Goal: Information Seeking & Learning: Learn about a topic

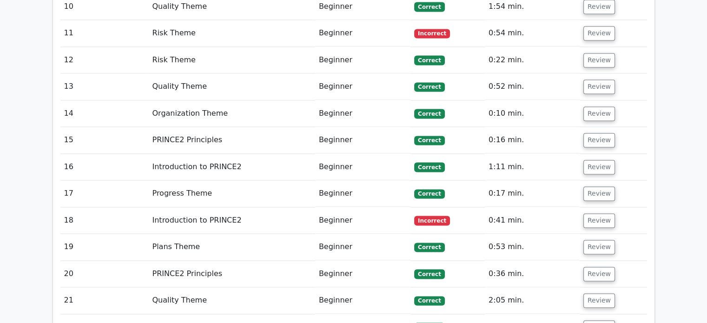
scroll to position [1594, 0]
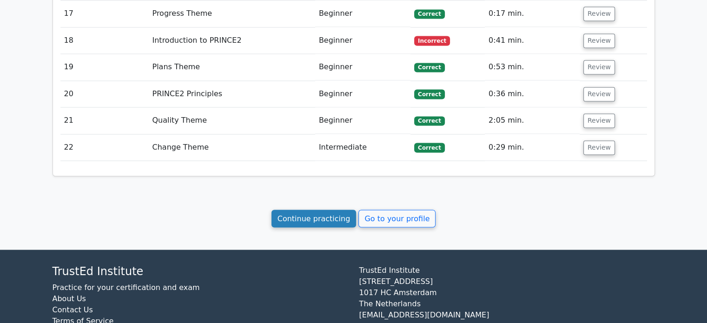
click at [327, 210] on link "Continue practicing" at bounding box center [313, 219] width 85 height 18
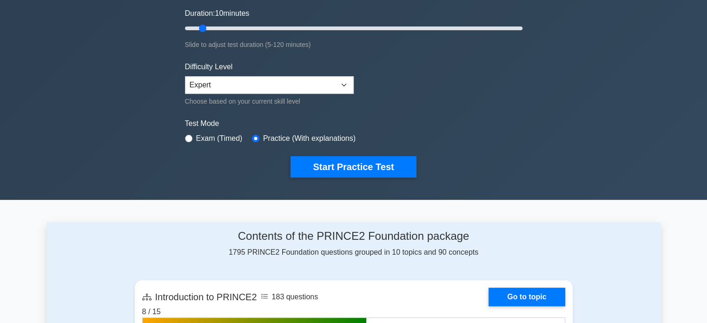
scroll to position [279, 0]
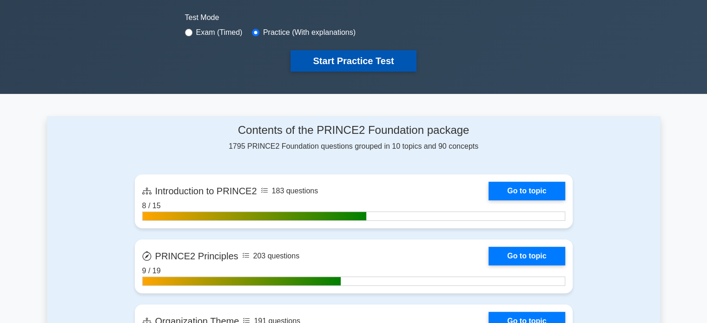
click at [366, 62] on button "Start Practice Test" at bounding box center [352, 60] width 125 height 21
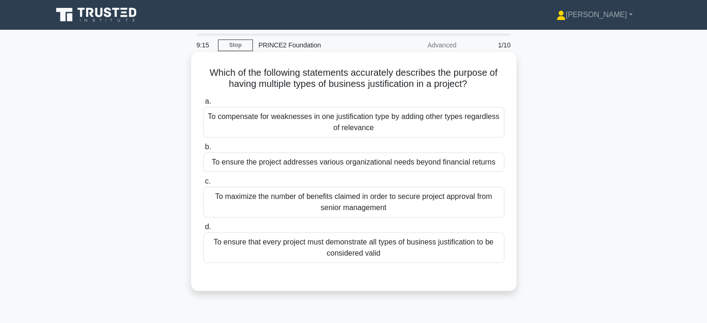
click at [323, 165] on div "To ensure the project addresses various organizational needs beyond financial r…" at bounding box center [353, 162] width 301 height 20
click at [203, 150] on input "b. To ensure the project addresses various organizational needs beyond financia…" at bounding box center [203, 147] width 0 height 6
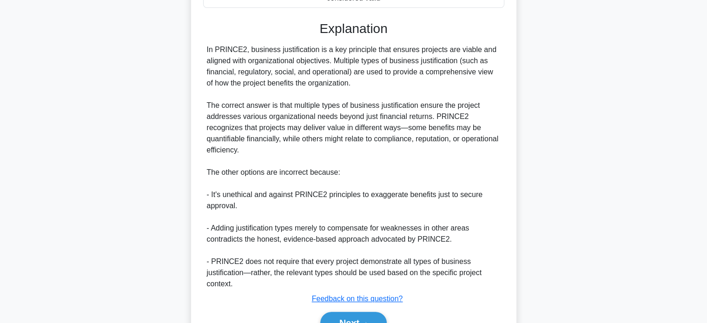
scroll to position [294, 0]
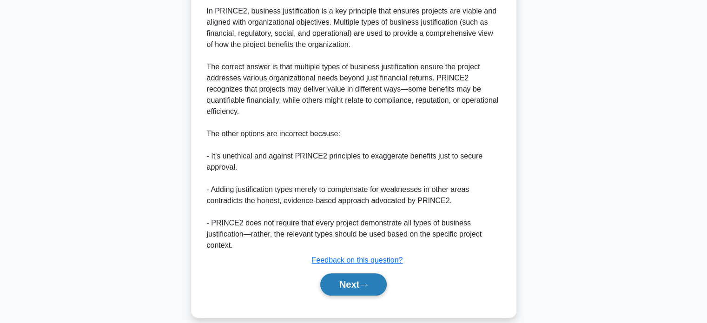
click at [342, 273] on button "Next" at bounding box center [353, 284] width 66 height 22
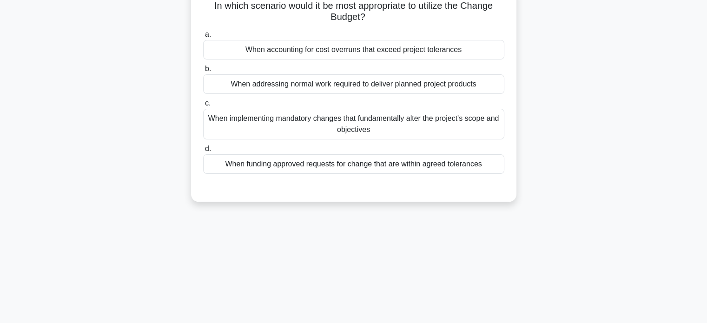
scroll to position [0, 0]
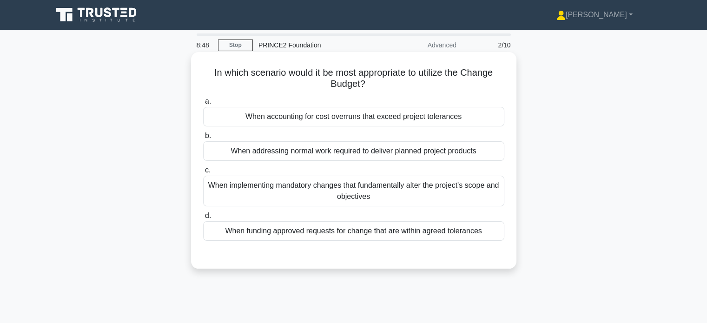
click at [346, 184] on div "When implementing mandatory changes that fundamentally alter the project's scop…" at bounding box center [353, 191] width 301 height 31
click at [203, 173] on input "c. When implementing mandatory changes that fundamentally alter the project's s…" at bounding box center [203, 170] width 0 height 6
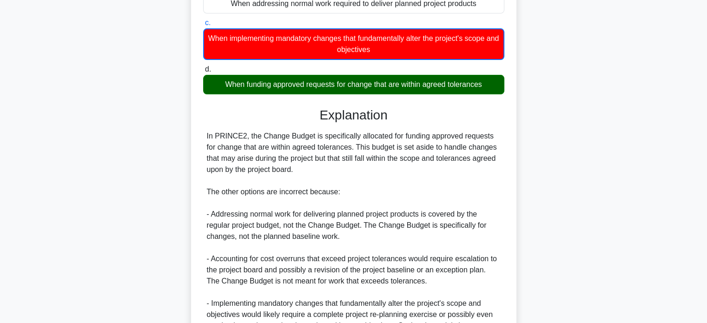
scroll to position [250, 0]
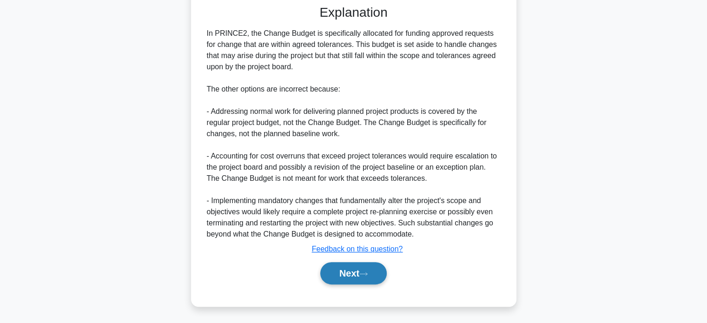
click at [353, 267] on button "Next" at bounding box center [353, 273] width 66 height 22
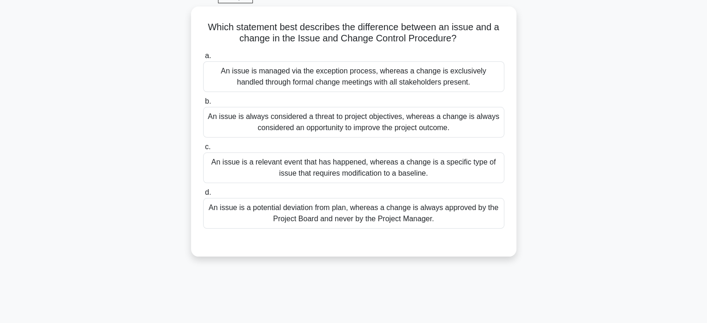
scroll to position [0, 0]
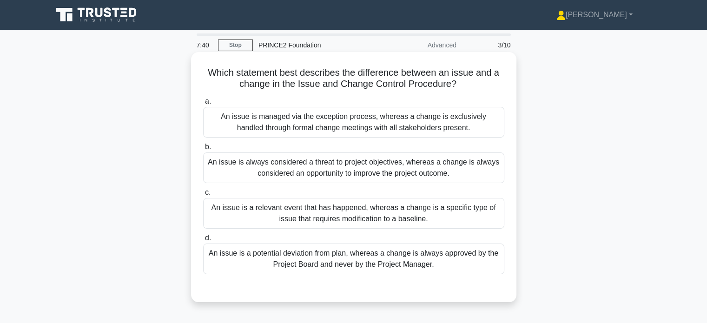
click at [359, 163] on div "An issue is always considered a threat to project objectives, whereas a change …" at bounding box center [353, 167] width 301 height 31
click at [203, 150] on input "b. An issue is always considered a threat to project objectives, whereas a chan…" at bounding box center [203, 147] width 0 height 6
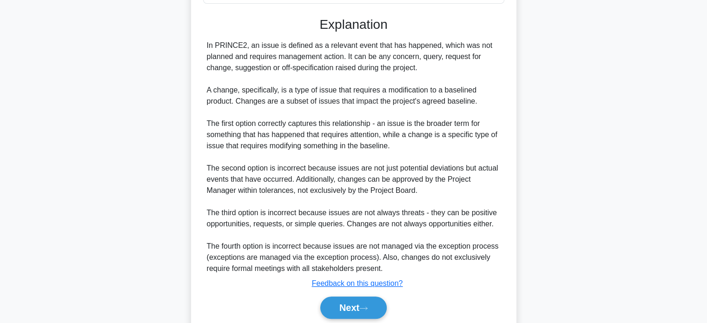
scroll to position [306, 0]
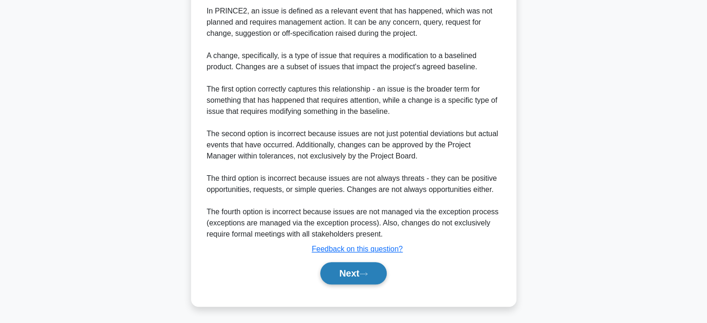
click at [359, 277] on button "Next" at bounding box center [353, 273] width 66 height 22
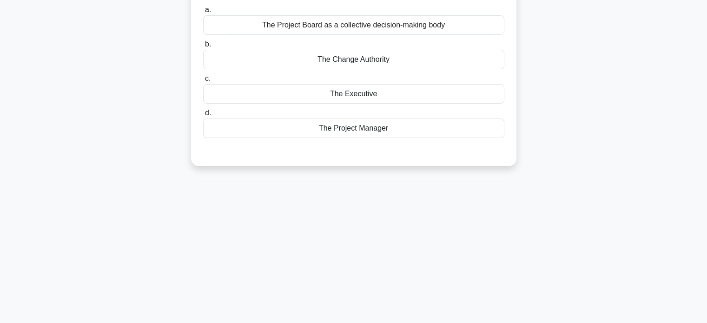
scroll to position [0, 0]
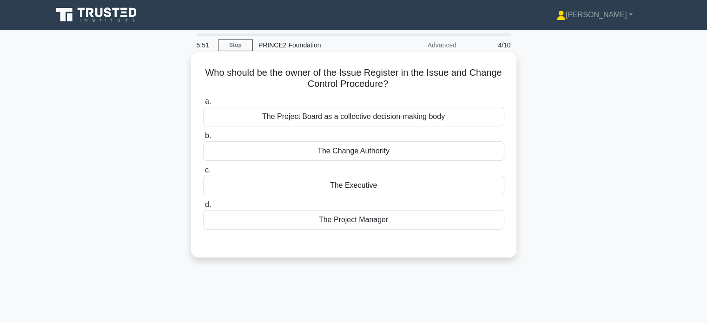
click at [371, 155] on div "The Change Authority" at bounding box center [353, 151] width 301 height 20
click at [203, 139] on input "b. The Change Authority" at bounding box center [203, 136] width 0 height 6
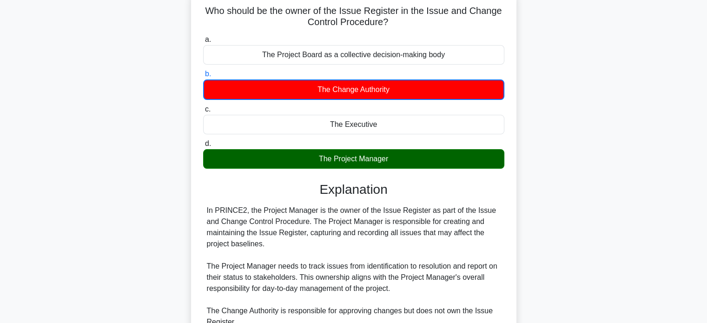
scroll to position [186, 0]
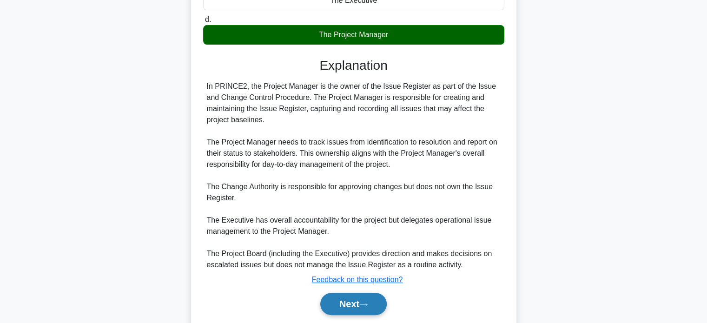
click at [359, 298] on button "Next" at bounding box center [353, 304] width 66 height 22
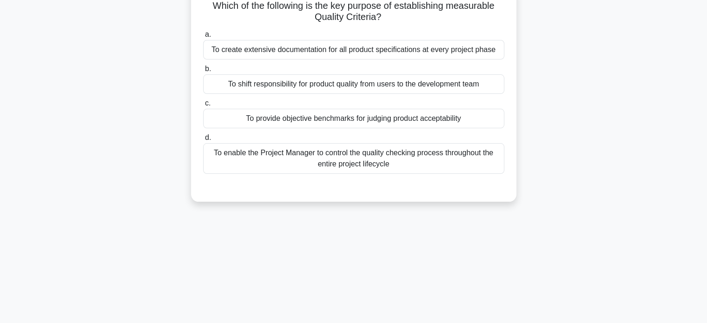
scroll to position [0, 0]
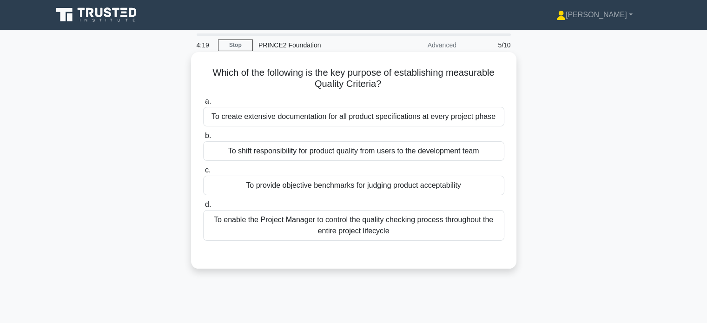
click at [319, 187] on div "To provide objective benchmarks for judging product acceptability" at bounding box center [353, 186] width 301 height 20
click at [203, 173] on input "c. To provide objective benchmarks for judging product acceptability" at bounding box center [203, 170] width 0 height 6
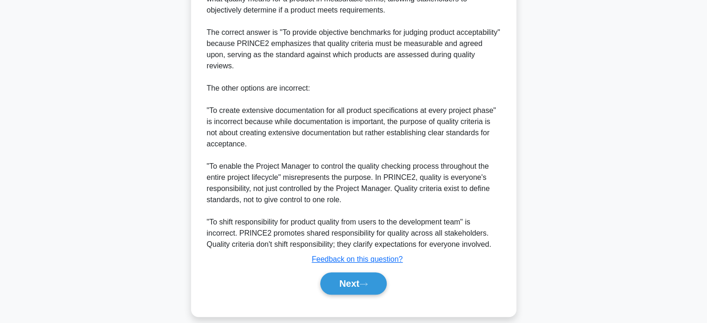
scroll to position [316, 0]
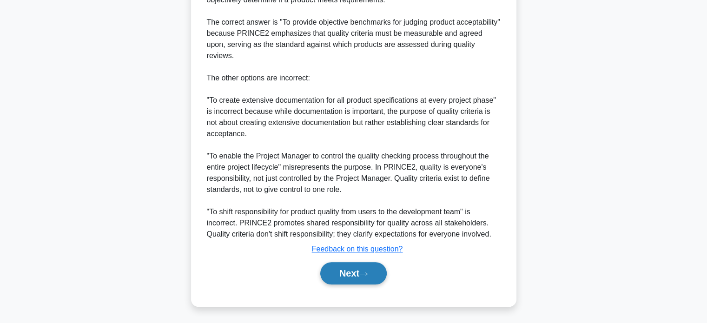
click at [346, 270] on button "Next" at bounding box center [353, 273] width 66 height 22
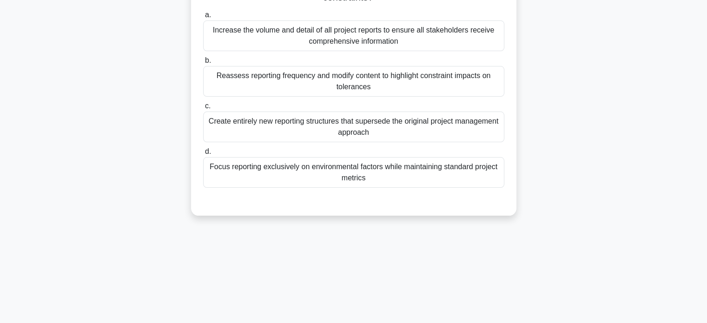
scroll to position [0, 0]
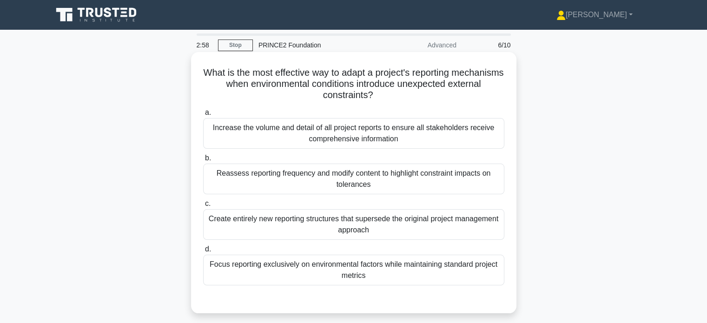
click at [287, 269] on div "Focus reporting exclusively on environmental factors while maintaining standard…" at bounding box center [353, 270] width 301 height 31
click at [203, 252] on input "d. Focus reporting exclusively on environmental factors while maintaining stand…" at bounding box center [203, 249] width 0 height 6
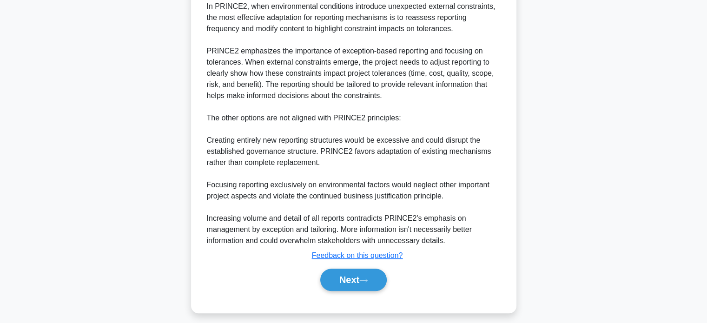
scroll to position [328, 0]
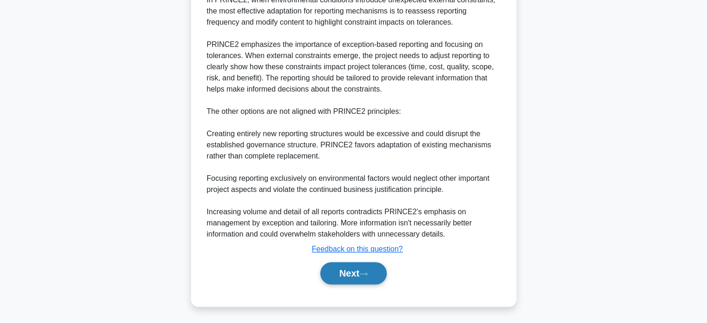
click at [349, 270] on button "Next" at bounding box center [353, 273] width 66 height 22
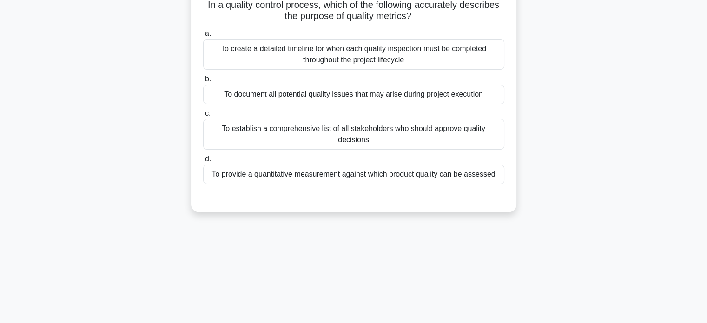
scroll to position [0, 0]
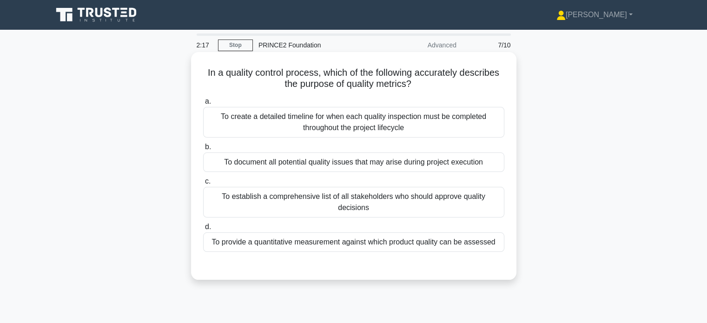
click at [388, 238] on div "To provide a quantitative measurement against which product quality can be asse…" at bounding box center [353, 242] width 301 height 20
click at [203, 230] on input "d. To provide a quantitative measurement against which product quality can be a…" at bounding box center [203, 227] width 0 height 6
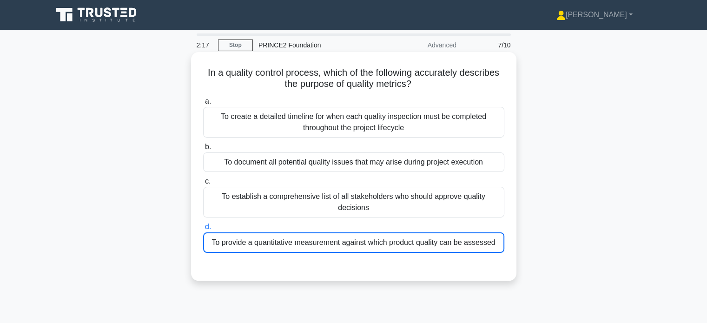
click at [388, 238] on div "To provide a quantitative measurement against which product quality can be asse…" at bounding box center [353, 242] width 301 height 20
click at [203, 230] on input "d. To provide a quantitative measurement against which product quality can be a…" at bounding box center [203, 227] width 0 height 6
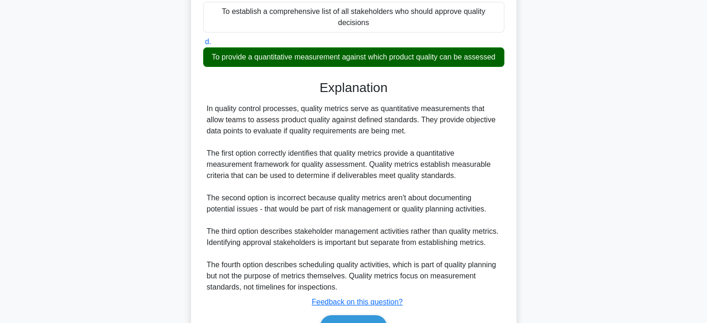
scroll to position [232, 0]
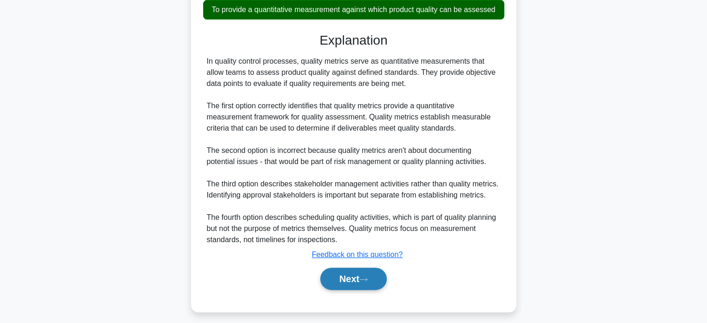
click at [363, 273] on button "Next" at bounding box center [353, 279] width 66 height 22
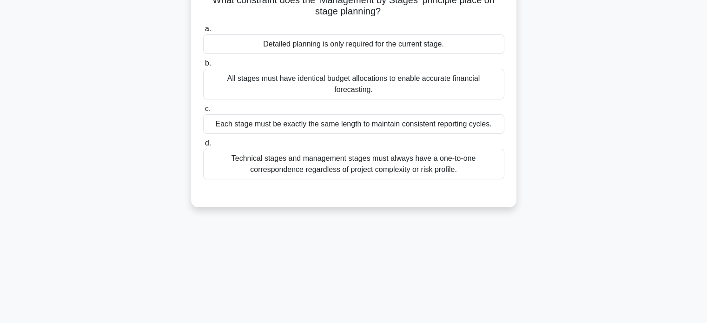
scroll to position [0, 0]
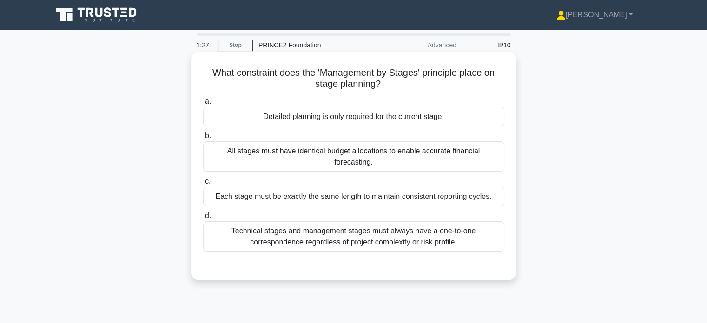
click at [314, 228] on div "Technical stages and management stages must always have a one-to-one correspond…" at bounding box center [353, 236] width 301 height 31
click at [203, 219] on input "d. Technical stages and management stages must always have a one-to-one corresp…" at bounding box center [203, 216] width 0 height 6
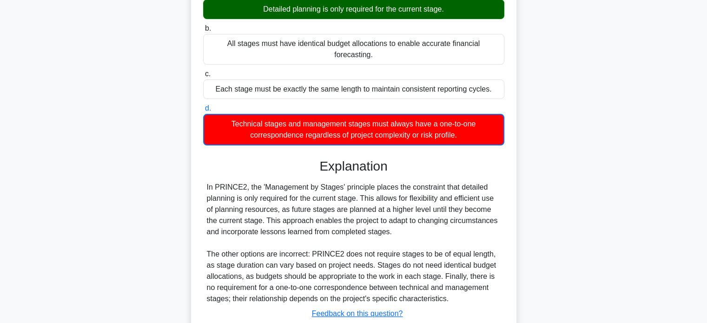
scroll to position [179, 0]
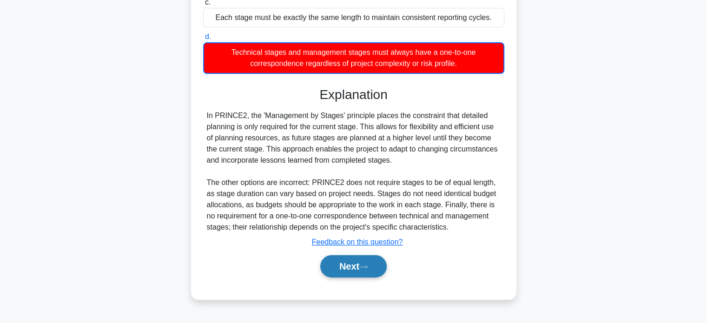
click at [351, 255] on button "Next" at bounding box center [353, 266] width 66 height 22
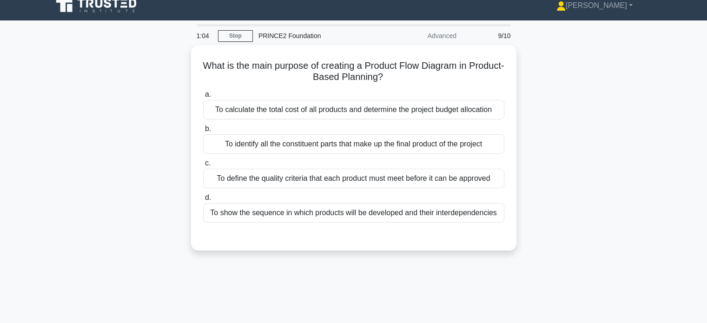
scroll to position [0, 0]
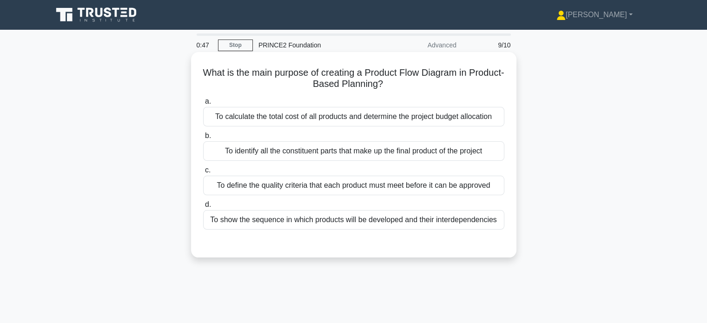
click at [263, 184] on div "To define the quality criteria that each product must meet before it can be app…" at bounding box center [353, 186] width 301 height 20
click at [203, 173] on input "c. To define the quality criteria that each product must meet before it can be …" at bounding box center [203, 170] width 0 height 6
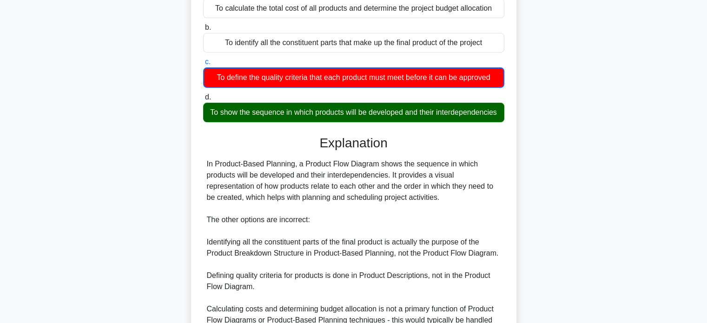
scroll to position [186, 0]
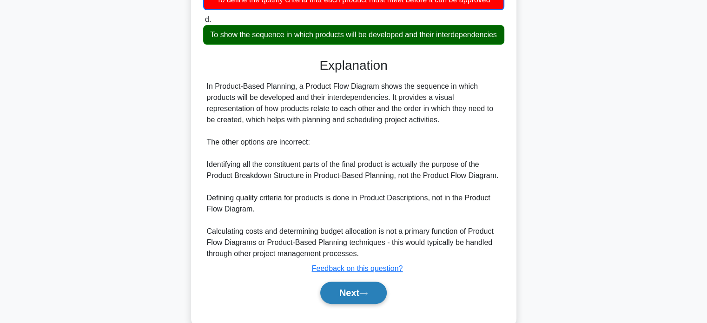
click at [344, 304] on button "Next" at bounding box center [353, 293] width 66 height 22
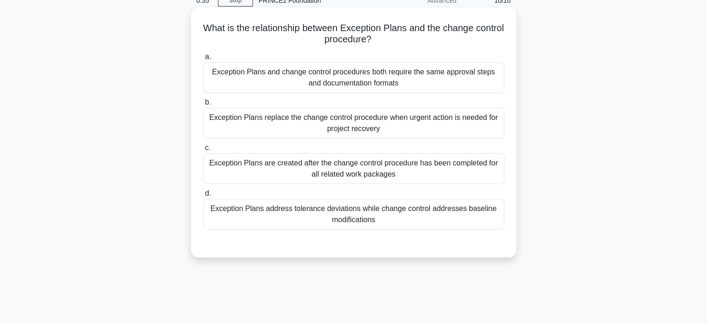
scroll to position [0, 0]
